Goal: Task Accomplishment & Management: Use online tool/utility

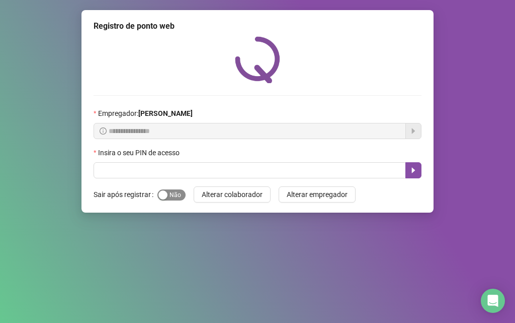
click at [172, 195] on span "Sim Não" at bounding box center [172, 194] width 28 height 11
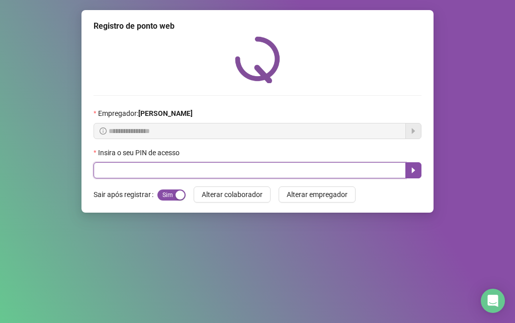
click at [169, 171] on input "text" at bounding box center [250, 170] width 313 height 16
type input "*****"
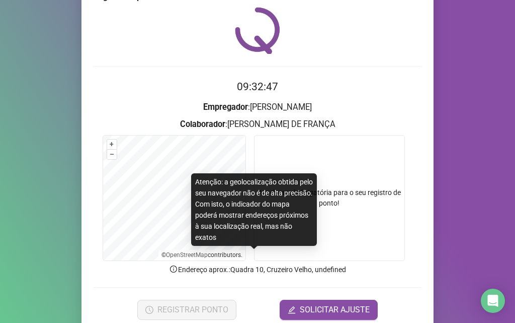
scroll to position [50, 0]
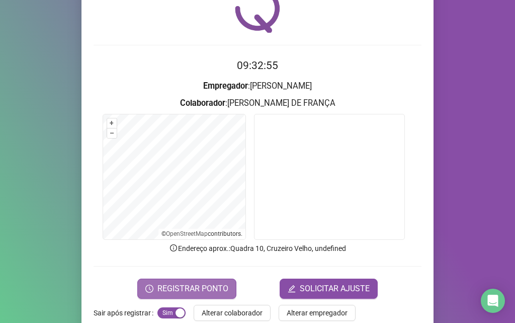
click at [211, 292] on span "REGISTRAR PONTO" at bounding box center [193, 288] width 71 height 12
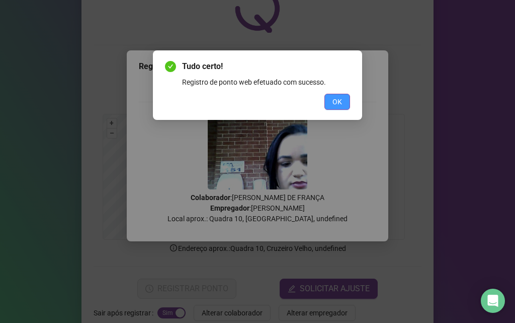
click at [347, 107] on button "OK" at bounding box center [338, 102] width 26 height 16
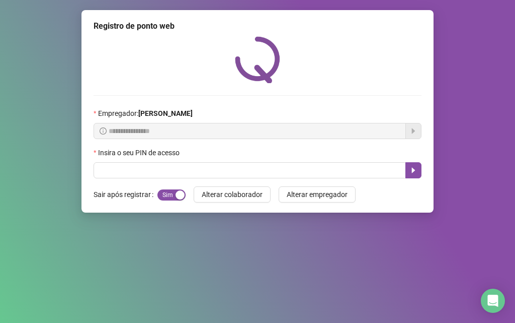
scroll to position [0, 0]
